Goal: Task Accomplishment & Management: Complete application form

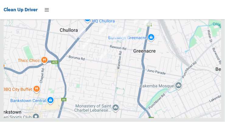
scroll to position [4063, 0]
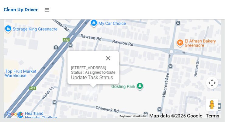
click at [115, 66] on button "Close" at bounding box center [108, 58] width 15 height 15
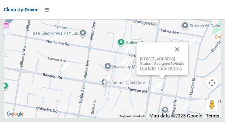
click at [184, 57] on button "Close" at bounding box center [177, 49] width 15 height 15
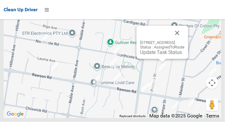
click at [184, 40] on button "Close" at bounding box center [177, 33] width 15 height 15
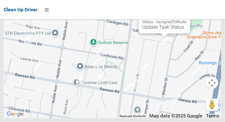
click at [186, 15] on button "Close" at bounding box center [179, 8] width 15 height 15
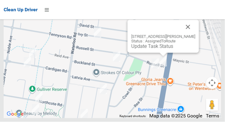
click at [190, 34] on button "Close" at bounding box center [188, 27] width 15 height 15
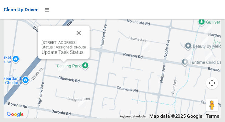
click at [65, 55] on link "Update Task Status" at bounding box center [63, 52] width 42 height 6
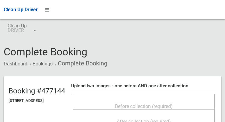
click at [141, 103] on span "Before collection (required)" at bounding box center [144, 106] width 58 height 6
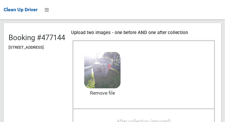
scroll to position [53, 0]
click at [161, 120] on span "After collection (required)" at bounding box center [144, 121] width 54 height 6
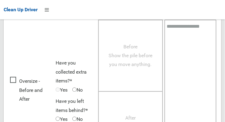
scroll to position [549, 0]
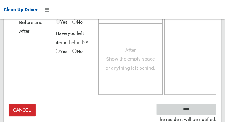
click at [204, 107] on input "****" at bounding box center [186, 109] width 60 height 11
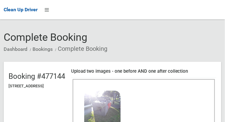
scroll to position [14, 0]
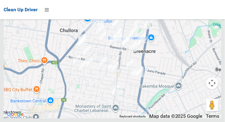
scroll to position [3173, 0]
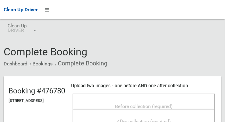
click at [158, 103] on span "Before collection (required)" at bounding box center [144, 106] width 58 height 6
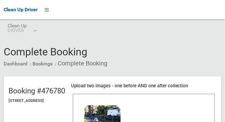
scroll to position [83, 0]
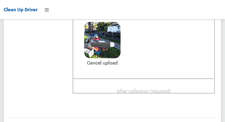
click at [156, 92] on span "After collection (required)" at bounding box center [144, 91] width 54 height 6
click at [171, 90] on span "After collection (required)" at bounding box center [144, 91] width 54 height 6
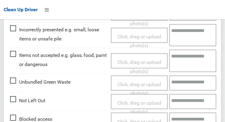
scroll to position [549, 0]
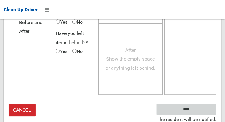
click at [201, 111] on input "****" at bounding box center [186, 109] width 60 height 11
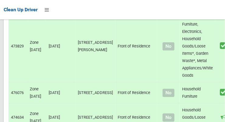
scroll to position [4063, 0]
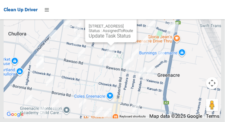
click at [108, 39] on link "Update Task Status" at bounding box center [110, 36] width 42 height 6
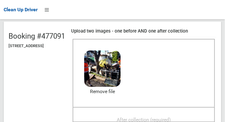
scroll to position [54, 0]
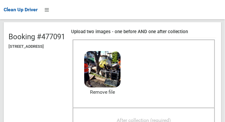
click at [165, 118] on span "After collection (required)" at bounding box center [144, 120] width 54 height 6
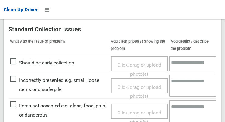
scroll to position [270, 0]
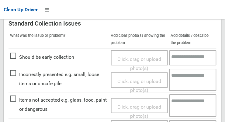
click at [142, 104] on span "Click, drag or upload photo(s)" at bounding box center [139, 111] width 44 height 15
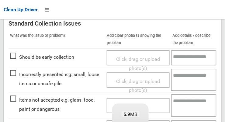
click at [182, 106] on textarea at bounding box center [194, 105] width 46 height 22
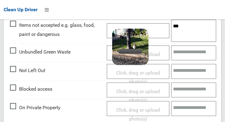
scroll to position [344, 0]
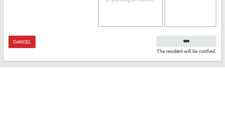
type textarea "***"
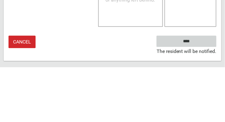
click at [203, 93] on input "****" at bounding box center [186, 95] width 60 height 11
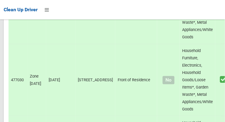
scroll to position [2850, 0]
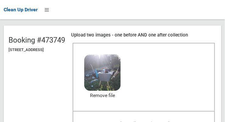
scroll to position [49, 0]
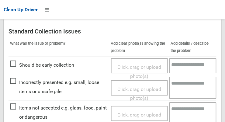
click at [139, 112] on span "Click, drag or upload photo(s)" at bounding box center [139, 119] width 44 height 15
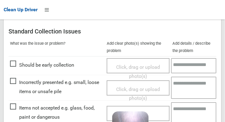
click at [187, 114] on textarea at bounding box center [194, 113] width 46 height 22
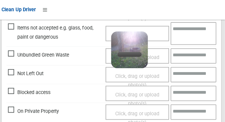
scroll to position [341, 0]
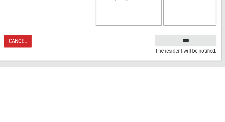
type textarea "****"
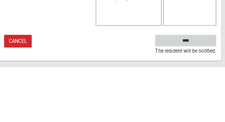
click at [201, 95] on input "****" at bounding box center [186, 95] width 60 height 11
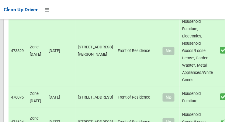
scroll to position [4063, 0]
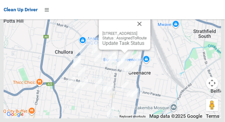
click at [123, 46] on link "Update Task Status" at bounding box center [123, 43] width 42 height 6
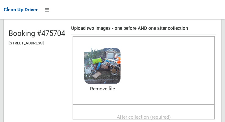
scroll to position [59, 0]
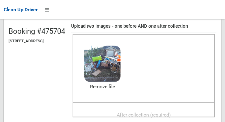
click at [163, 112] on span "After collection (required)" at bounding box center [144, 115] width 54 height 6
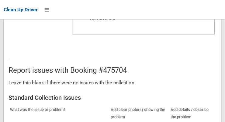
scroll to position [549, 0]
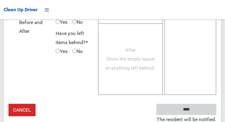
click at [199, 107] on input "****" at bounding box center [186, 109] width 60 height 11
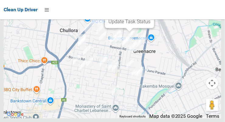
scroll to position [4033, 0]
click at [150, 9] on button "Close" at bounding box center [143, 2] width 15 height 15
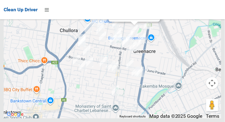
click at [134, 18] on link "Update Task Status" at bounding box center [133, 15] width 42 height 6
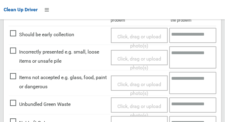
scroll to position [187, 0]
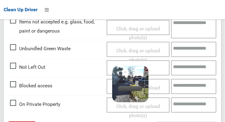
scroll to position [241, 0]
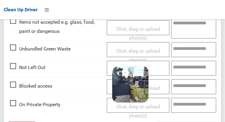
click at [158, 70] on div "Click, drag or upload photo(s) 4.3 MB 2025-08-1808.19.07528119253976252243.jpg …" at bounding box center [138, 67] width 63 height 15
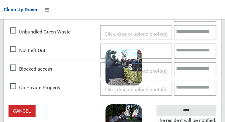
scroll to position [260, 0]
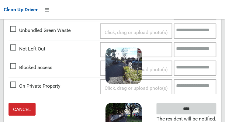
click at [195, 109] on input "****" at bounding box center [186, 108] width 60 height 11
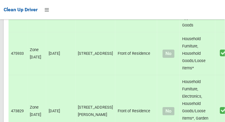
scroll to position [4063, 0]
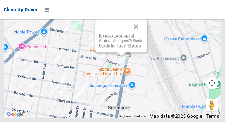
click at [121, 49] on link "Update Task Status" at bounding box center [120, 46] width 42 height 6
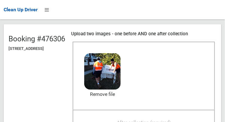
scroll to position [74, 0]
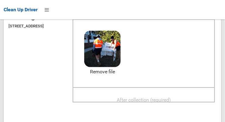
click at [159, 98] on span "After collection (required)" at bounding box center [144, 100] width 54 height 6
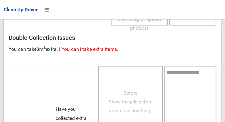
scroll to position [549, 0]
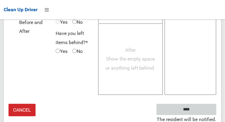
click at [195, 107] on input "****" at bounding box center [186, 109] width 60 height 11
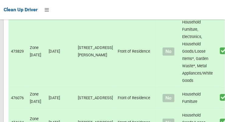
scroll to position [4063, 0]
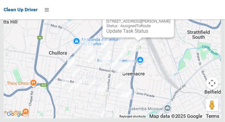
click at [139, 34] on link "Update Task Status" at bounding box center [127, 31] width 42 height 6
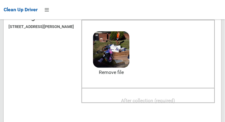
scroll to position [73, 0]
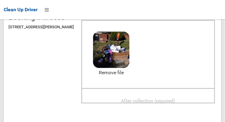
click at [158, 99] on span "After collection (required)" at bounding box center [148, 101] width 54 height 6
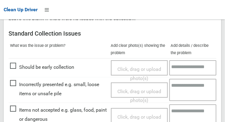
scroll to position [549, 0]
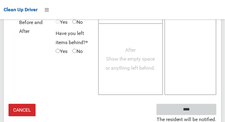
click at [198, 104] on input "****" at bounding box center [186, 109] width 60 height 11
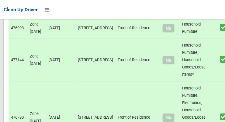
scroll to position [4063, 0]
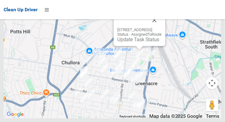
click at [136, 42] on link "Update Task Status" at bounding box center [138, 39] width 42 height 6
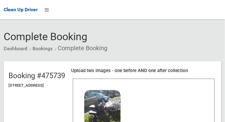
scroll to position [65, 0]
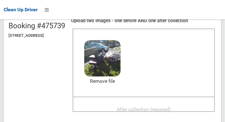
click at [168, 107] on span "After collection (required)" at bounding box center [144, 109] width 54 height 6
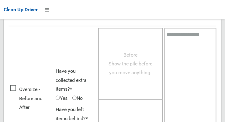
scroll to position [549, 0]
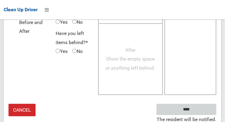
click at [195, 110] on input "****" at bounding box center [186, 109] width 60 height 11
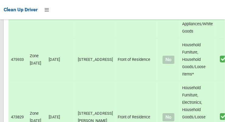
scroll to position [4063, 0]
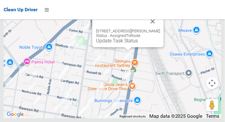
click at [158, 29] on button "Close" at bounding box center [152, 21] width 15 height 15
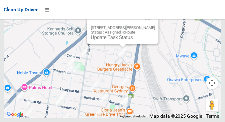
click at [155, 25] on button "Close" at bounding box center [147, 18] width 15 height 15
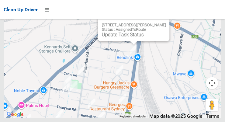
click at [166, 22] on button "Close" at bounding box center [158, 15] width 15 height 15
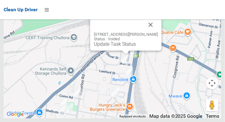
click at [151, 32] on button "Close" at bounding box center [150, 24] width 15 height 15
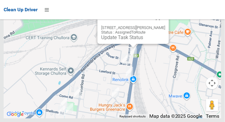
click at [164, 25] on button "Close" at bounding box center [158, 18] width 15 height 15
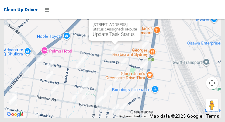
click at [113, 37] on link "Update Task Status" at bounding box center [114, 34] width 42 height 6
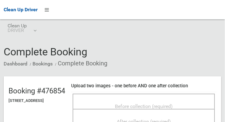
click at [140, 103] on span "Before collection (required)" at bounding box center [144, 106] width 58 height 6
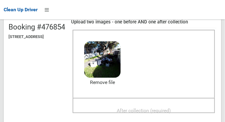
scroll to position [62, 0]
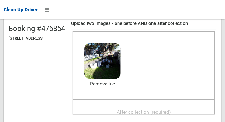
click at [152, 112] on span "After collection (required)" at bounding box center [144, 112] width 54 height 6
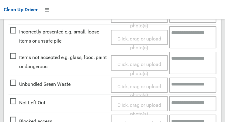
scroll to position [549, 0]
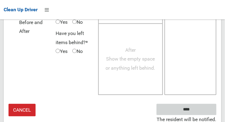
click at [199, 109] on input "****" at bounding box center [186, 109] width 60 height 11
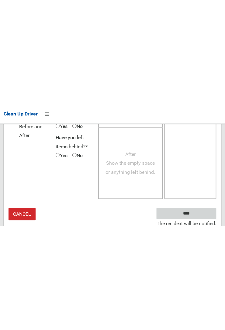
scroll to position [354, 0]
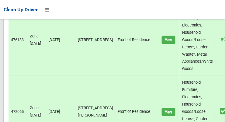
scroll to position [4063, 0]
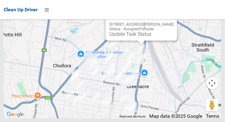
click at [137, 37] on link "Update Task Status" at bounding box center [130, 34] width 42 height 6
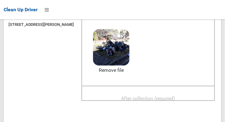
scroll to position [78, 0]
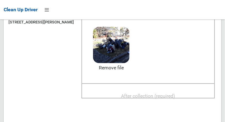
click at [156, 95] on span "After collection (required)" at bounding box center [148, 96] width 54 height 6
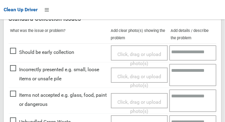
scroll to position [282, 0]
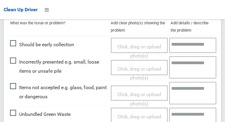
click at [135, 91] on span "Click, drag or upload photo(s)" at bounding box center [139, 98] width 44 height 15
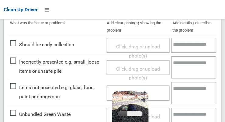
click at [187, 94] on textarea at bounding box center [194, 93] width 46 height 22
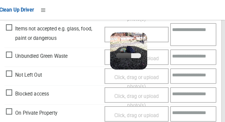
scroll to position [341, 0]
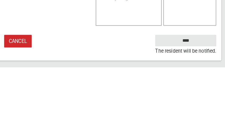
type textarea "****"
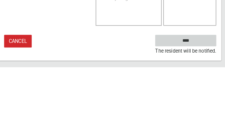
click at [201, 92] on input "****" at bounding box center [186, 95] width 60 height 11
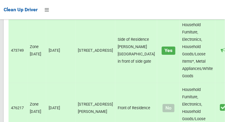
scroll to position [4063, 0]
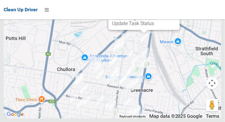
click at [139, 26] on link "Update Task Status" at bounding box center [133, 23] width 42 height 6
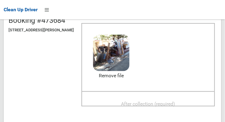
scroll to position [72, 0]
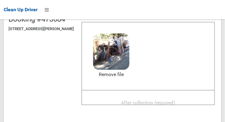
click at [163, 100] on span "After collection (required)" at bounding box center [148, 103] width 54 height 6
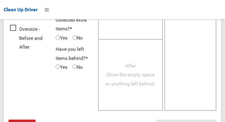
scroll to position [549, 0]
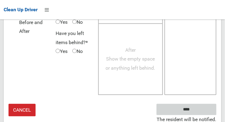
click at [200, 109] on input "****" at bounding box center [186, 109] width 60 height 11
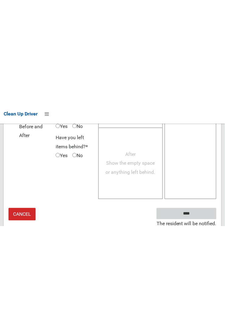
scroll to position [354, 0]
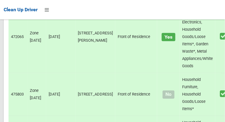
scroll to position [4063, 0]
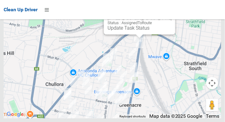
click at [138, 31] on link "Update Task Status" at bounding box center [128, 28] width 42 height 6
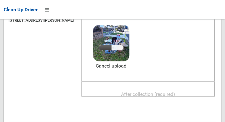
scroll to position [79, 0]
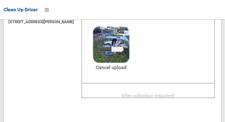
click at [158, 94] on span "After collection (required)" at bounding box center [148, 96] width 54 height 6
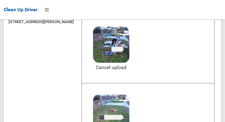
scroll to position [323, 0]
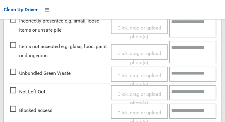
click at [143, 51] on span "Click, drag or upload photo(s)" at bounding box center [139, 57] width 44 height 15
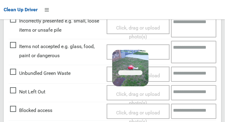
click at [187, 53] on textarea at bounding box center [194, 52] width 46 height 22
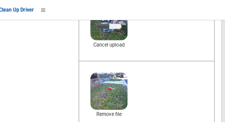
scroll to position [101, 0]
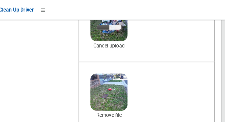
type textarea "********"
click at [129, 42] on link "Cancel upload" at bounding box center [111, 44] width 36 height 9
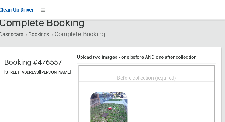
scroll to position [26, 0]
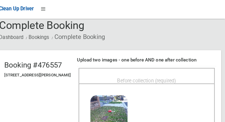
click at [169, 77] on span "Before collection (required)" at bounding box center [148, 80] width 58 height 6
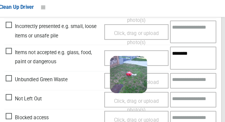
scroll to position [549, 0]
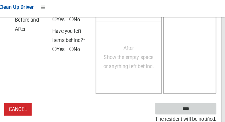
click at [201, 104] on input "****" at bounding box center [186, 109] width 60 height 11
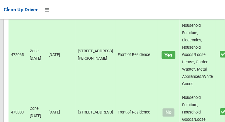
scroll to position [4063, 0]
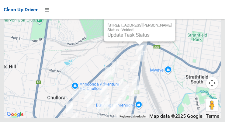
click at [139, 41] on div "14A Jean Street, GREENACRE NSW 2190 Status : Voided Update Task Status" at bounding box center [139, 24] width 71 height 33
click at [138, 38] on link "Update Task Status" at bounding box center [128, 35] width 42 height 6
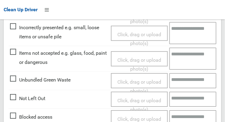
scroll to position [216, 0]
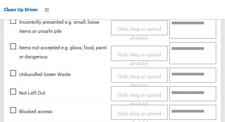
click at [144, 93] on span "Click, drag or upload photo(s)" at bounding box center [139, 99] width 44 height 15
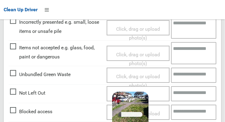
scroll to position [252, 0]
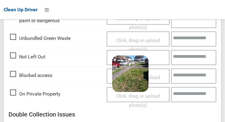
click at [157, 59] on div "Click, drag or upload photo(s) 5.7 MB 2025-08-1809.00.552454327524000427397.jpg…" at bounding box center [138, 57] width 63 height 15
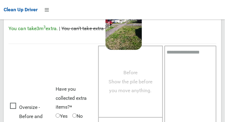
scroll to position [443, 0]
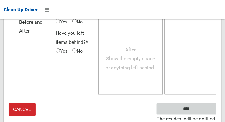
click at [199, 105] on input "****" at bounding box center [186, 108] width 60 height 11
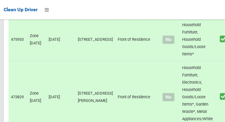
scroll to position [4063, 0]
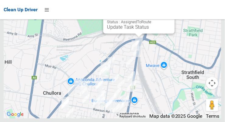
click at [135, 30] on link "Update Task Status" at bounding box center [128, 27] width 42 height 6
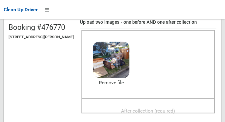
scroll to position [64, 0]
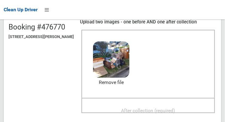
click at [167, 110] on span "After collection (required)" at bounding box center [148, 110] width 54 height 6
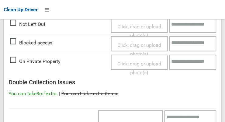
scroll to position [549, 0]
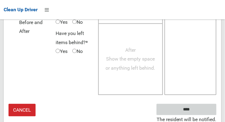
click at [200, 107] on input "****" at bounding box center [186, 109] width 60 height 11
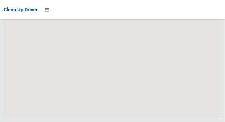
scroll to position [4063, 0]
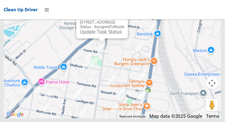
click at [124, 20] on button "Close" at bounding box center [117, 12] width 15 height 15
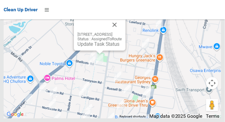
click at [122, 32] on button "Close" at bounding box center [114, 24] width 15 height 15
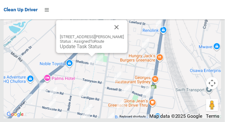
scroll to position [4062, 0]
click at [121, 34] on button "Close" at bounding box center [116, 27] width 15 height 15
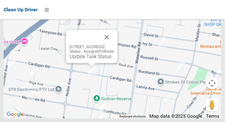
click at [114, 44] on button "Close" at bounding box center [106, 37] width 15 height 15
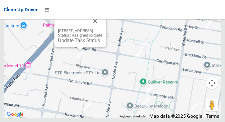
click at [102, 28] on button "Close" at bounding box center [95, 21] width 15 height 15
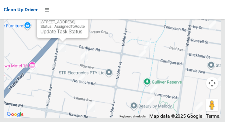
click at [85, 19] on button "Close" at bounding box center [77, 12] width 15 height 15
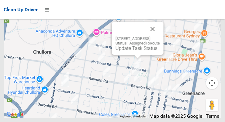
click at [160, 36] on button "Close" at bounding box center [152, 29] width 15 height 15
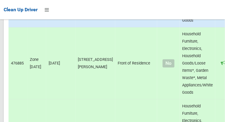
scroll to position [1100, 0]
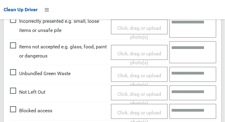
scroll to position [222, 0]
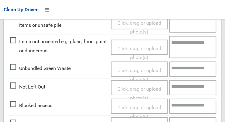
click at [150, 86] on span "Click, drag or upload photo(s)" at bounding box center [139, 93] width 44 height 15
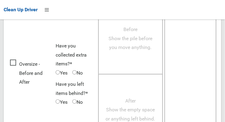
scroll to position [443, 0]
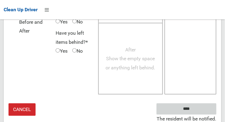
click at [198, 104] on input "****" at bounding box center [186, 108] width 60 height 11
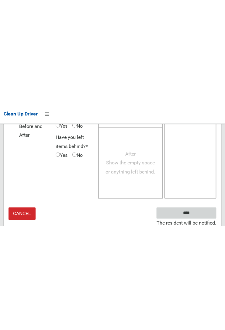
scroll to position [248, 0]
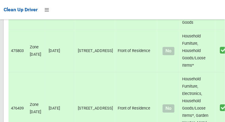
scroll to position [4063, 0]
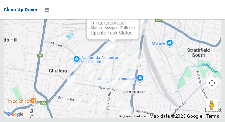
click at [110, 36] on link "Update Task Status" at bounding box center [111, 33] width 42 height 6
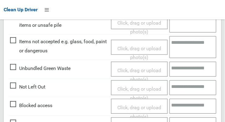
scroll to position [222, 0]
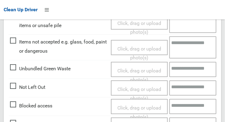
click at [141, 89] on span "Click, drag or upload photo(s)" at bounding box center [139, 93] width 44 height 15
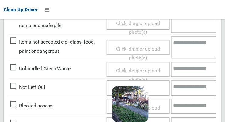
scroll to position [443, 0]
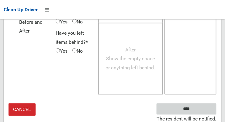
click at [200, 106] on input "****" at bounding box center [186, 108] width 60 height 11
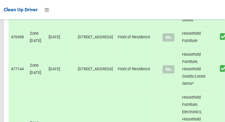
scroll to position [4063, 0]
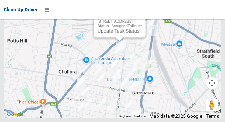
click at [114, 34] on link "Update Task Status" at bounding box center [118, 31] width 42 height 6
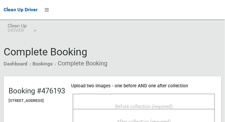
click at [139, 105] on span "Before collection (required)" at bounding box center [144, 106] width 58 height 6
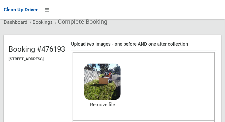
scroll to position [77, 0]
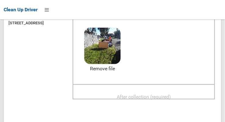
click at [157, 97] on span "After collection (required)" at bounding box center [144, 97] width 54 height 6
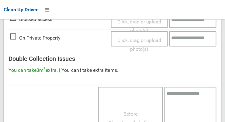
scroll to position [549, 0]
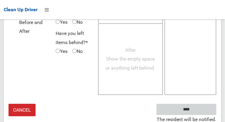
click at [200, 107] on input "****" at bounding box center [186, 109] width 60 height 11
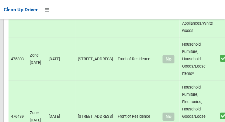
scroll to position [4063, 0]
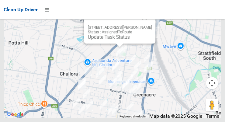
click at [118, 40] on link "Update Task Status" at bounding box center [109, 37] width 42 height 6
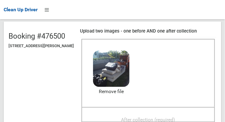
scroll to position [65, 0]
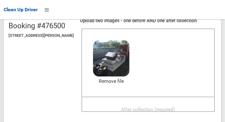
click at [159, 107] on span "After collection (required)" at bounding box center [148, 109] width 54 height 6
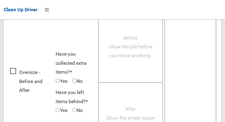
scroll to position [549, 0]
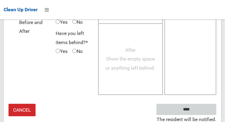
click at [197, 107] on input "****" at bounding box center [186, 109] width 60 height 11
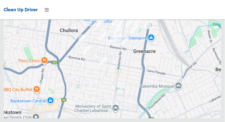
scroll to position [4063, 0]
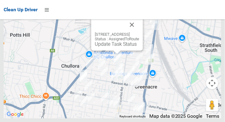
click at [112, 47] on link "Update Task Status" at bounding box center [116, 44] width 42 height 6
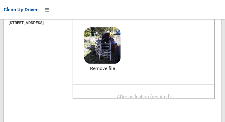
scroll to position [77, 0]
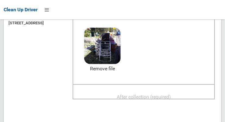
click at [165, 94] on span "After collection (required)" at bounding box center [144, 97] width 54 height 6
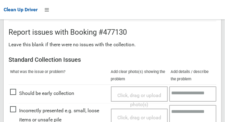
scroll to position [549, 0]
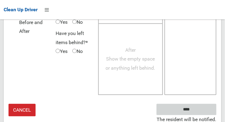
click at [201, 107] on input "****" at bounding box center [186, 109] width 60 height 11
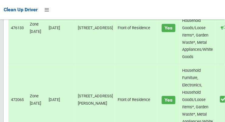
scroll to position [4063, 0]
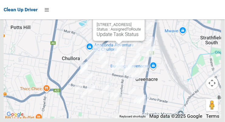
click at [118, 37] on link "Update Task Status" at bounding box center [118, 34] width 42 height 6
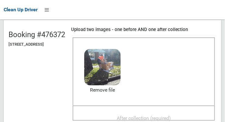
scroll to position [68, 0]
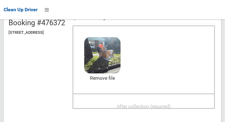
click at [171, 104] on span "After collection (required)" at bounding box center [144, 106] width 54 height 6
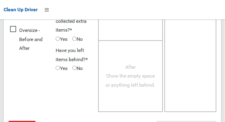
scroll to position [549, 0]
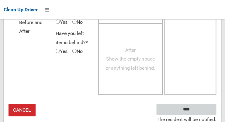
click at [202, 110] on input "****" at bounding box center [186, 109] width 60 height 11
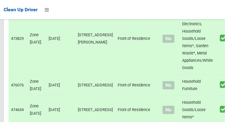
scroll to position [4063, 0]
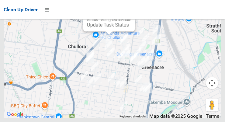
click at [107, 28] on link "Update Task Status" at bounding box center [108, 25] width 42 height 6
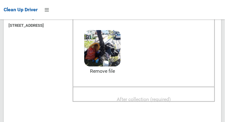
scroll to position [75, 0]
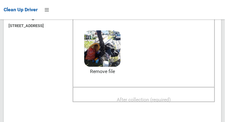
click at [156, 99] on span "After collection (required)" at bounding box center [144, 100] width 54 height 6
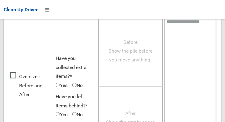
scroll to position [549, 0]
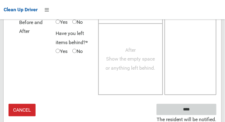
click at [195, 111] on input "****" at bounding box center [186, 109] width 60 height 11
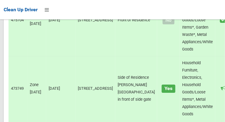
scroll to position [2068, 0]
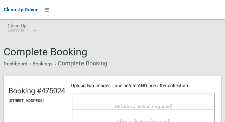
click at [156, 103] on span "Before collection (required)" at bounding box center [144, 106] width 58 height 6
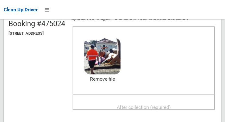
scroll to position [71, 0]
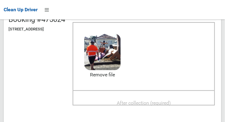
click at [168, 101] on span "After collection (required)" at bounding box center [144, 103] width 54 height 6
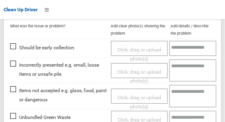
scroll to position [549, 0]
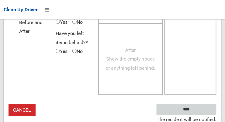
click at [200, 106] on input "****" at bounding box center [186, 109] width 60 height 11
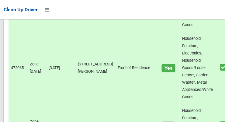
scroll to position [4063, 0]
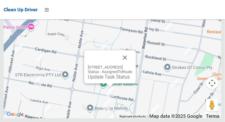
click at [107, 80] on link "Update Task Status" at bounding box center [109, 77] width 42 height 6
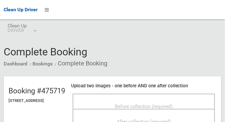
click at [161, 103] on span "Before collection (required)" at bounding box center [144, 106] width 58 height 6
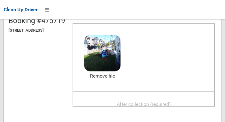
scroll to position [73, 0]
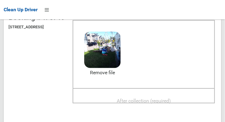
click at [162, 103] on span "After collection (required)" at bounding box center [144, 101] width 54 height 6
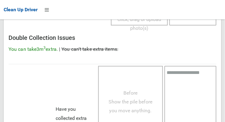
scroll to position [549, 0]
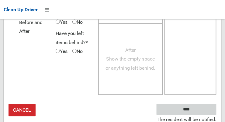
click at [200, 107] on input "****" at bounding box center [186, 109] width 60 height 11
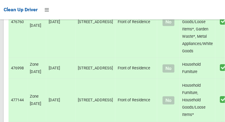
scroll to position [4063, 0]
